Goal: Task Accomplishment & Management: Use online tool/utility

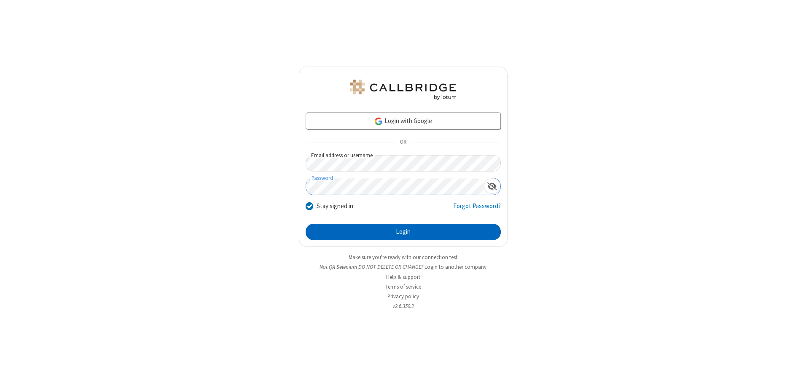
click at [403, 232] on button "Login" at bounding box center [403, 232] width 195 height 17
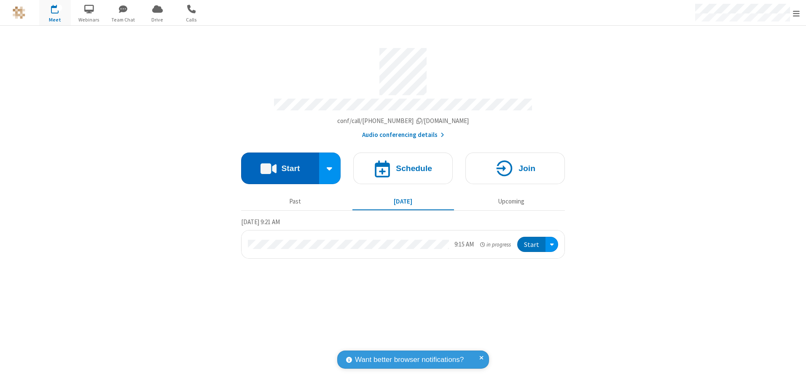
click at [280, 165] on button "Start" at bounding box center [280, 169] width 78 height 32
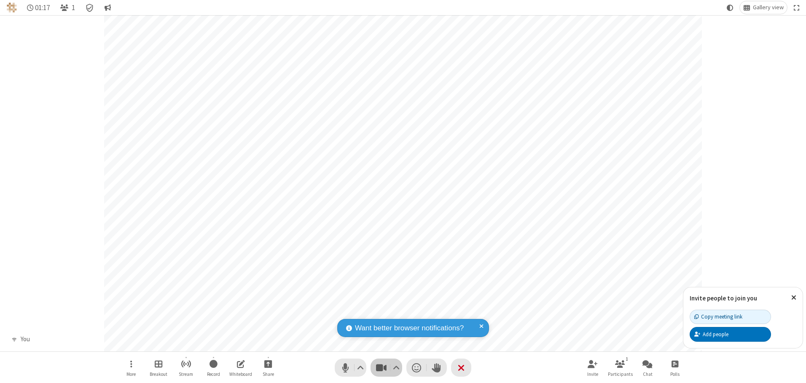
click at [381, 368] on span "Stop video (Alt+V)" at bounding box center [381, 368] width 13 height 12
click at [381, 368] on span "Start video (Alt+V)" at bounding box center [381, 368] width 13 height 12
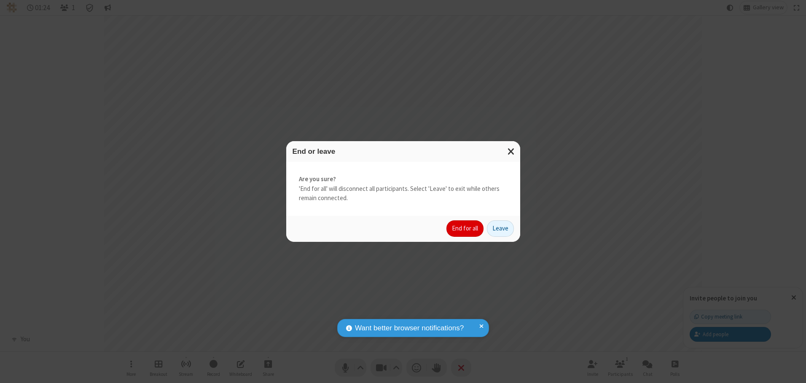
click at [466, 229] on button "End for all" at bounding box center [465, 229] width 37 height 17
